Goal: Information Seeking & Learning: Learn about a topic

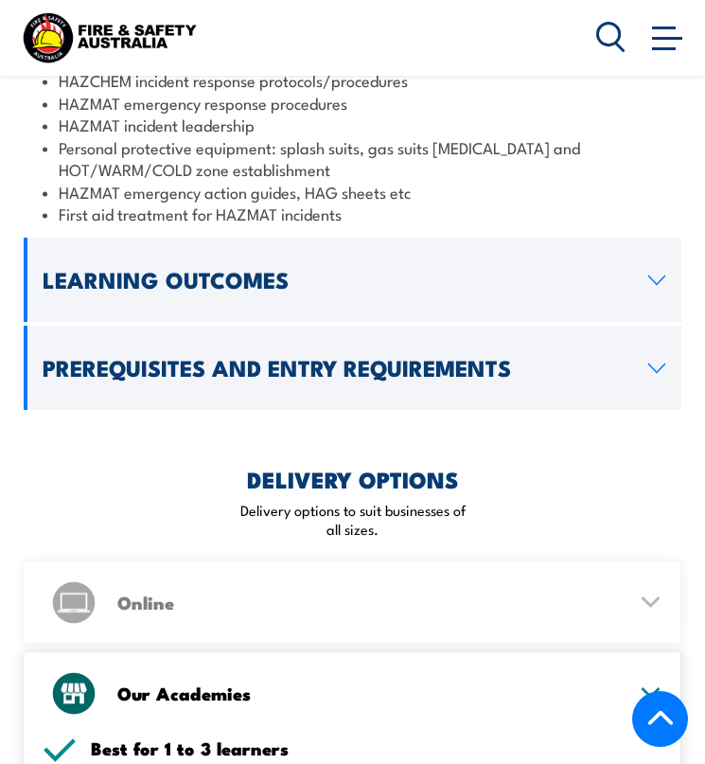
scroll to position [2003, 0]
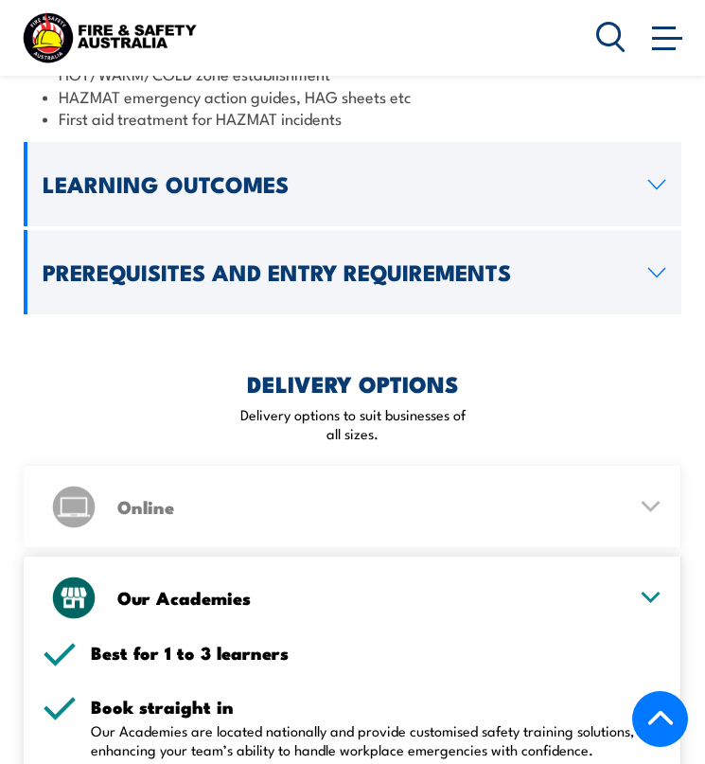
click at [251, 262] on h2 "Prerequisites and Entry Requirements" at bounding box center [339, 272] width 592 height 20
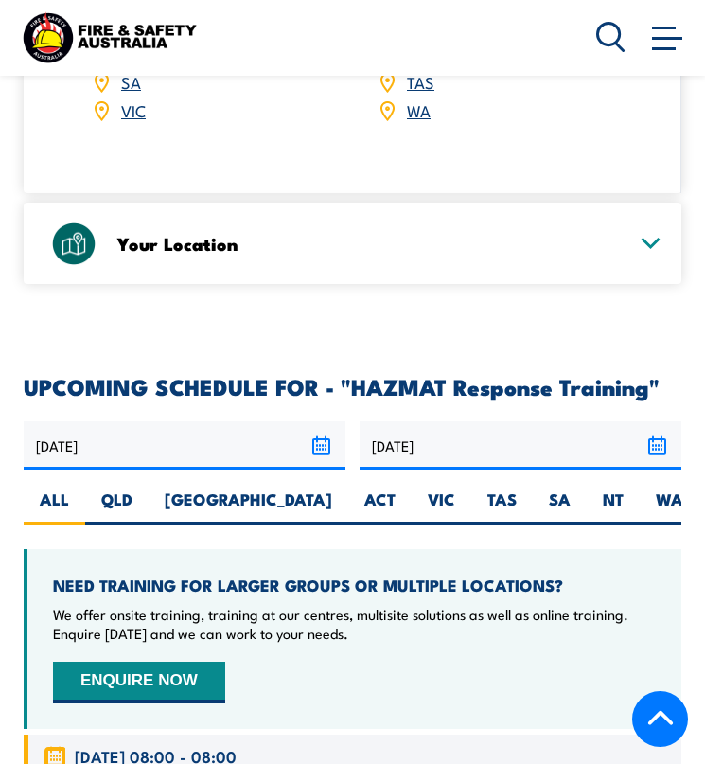
scroll to position [3019, 0]
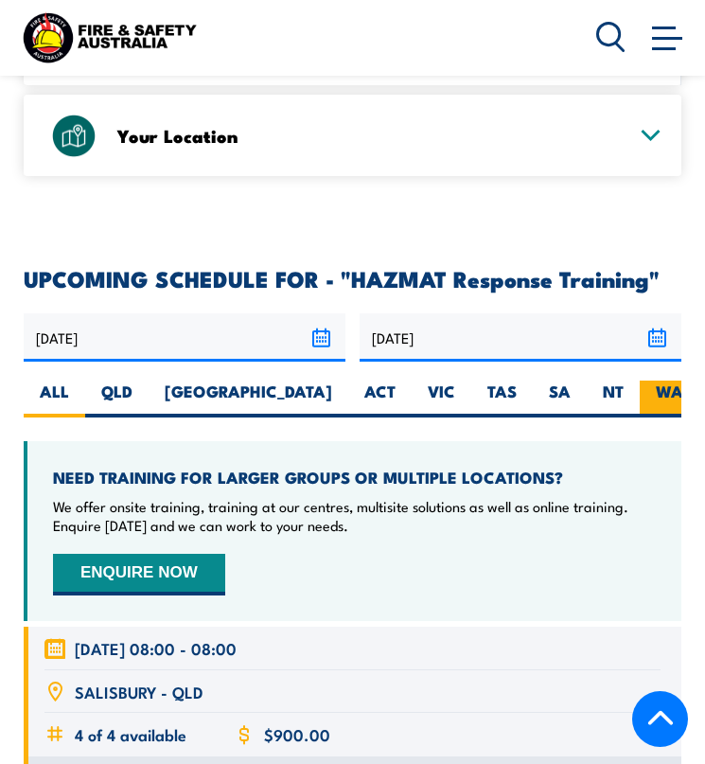
click at [640, 380] on label "WA" at bounding box center [670, 398] width 60 height 37
click at [683, 380] on input "WA" at bounding box center [689, 386] width 12 height 12
radio input "true"
click at [640, 380] on label "WA" at bounding box center [670, 398] width 60 height 37
click at [683, 380] on input "WA" at bounding box center [689, 386] width 12 height 12
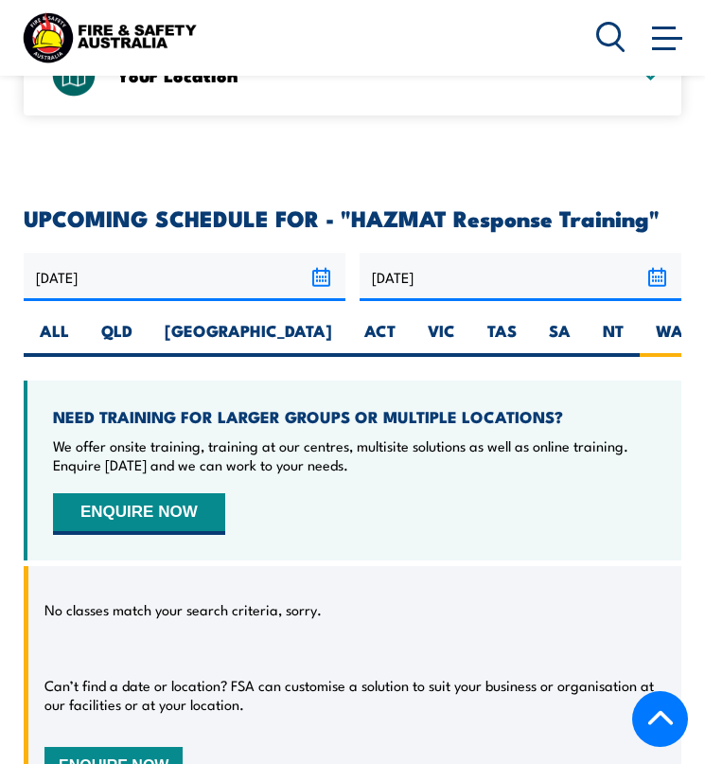
scroll to position [2960, 0]
